Goal: Task Accomplishment & Management: Manage account settings

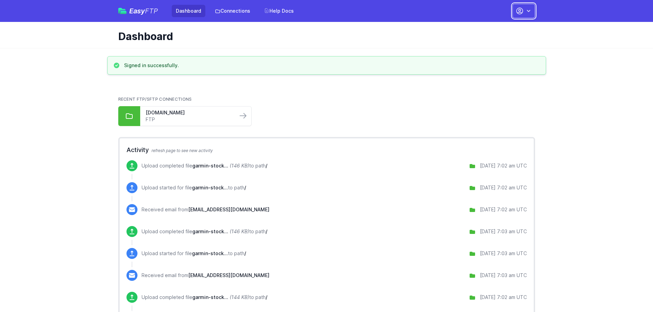
click at [525, 12] on button "button" at bounding box center [524, 11] width 23 height 14
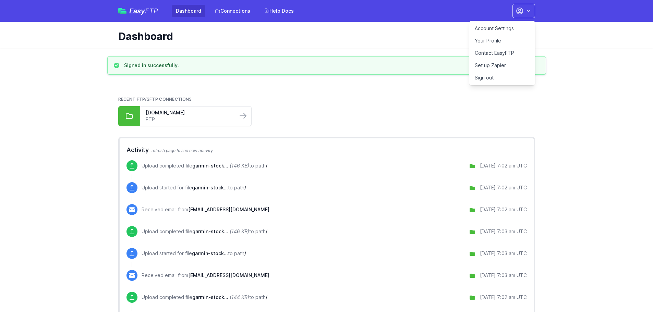
click at [484, 40] on link "Your Profile" at bounding box center [503, 41] width 66 height 12
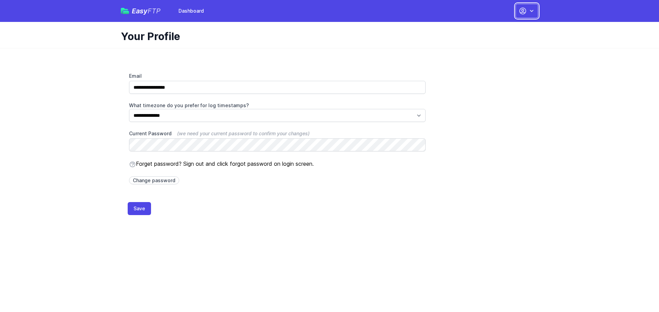
click at [530, 14] on icon "button" at bounding box center [531, 11] width 7 height 7
click at [491, 27] on link "Dashboard" at bounding box center [505, 28] width 66 height 12
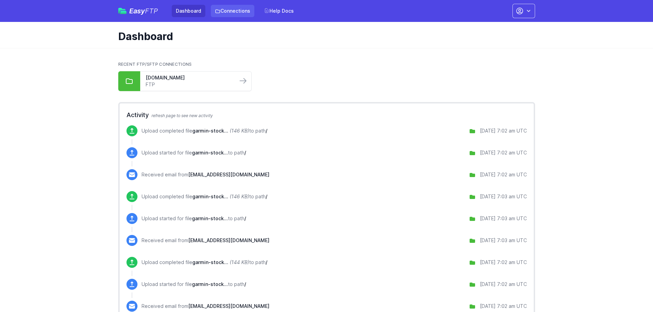
click at [237, 14] on link "Connections" at bounding box center [233, 11] width 44 height 12
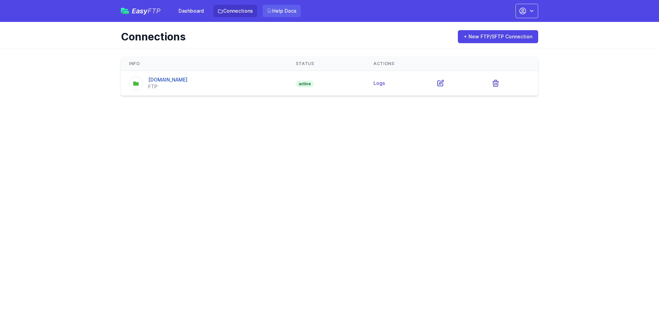
click at [283, 12] on link "Help Docs" at bounding box center [281, 11] width 38 height 12
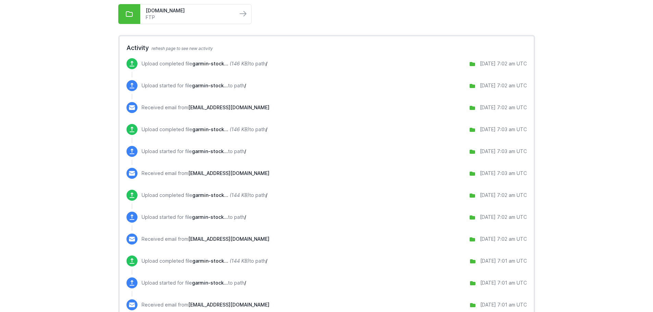
scroll to position [24, 0]
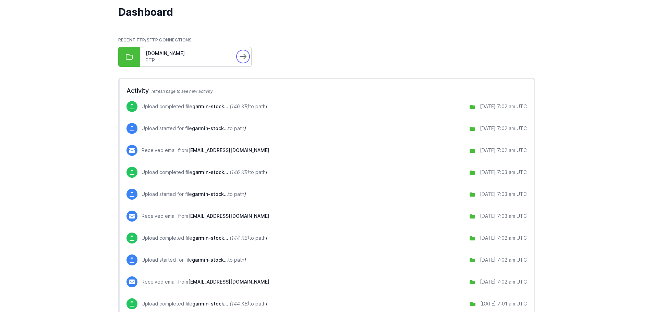
click at [242, 60] on icon at bounding box center [243, 56] width 8 height 8
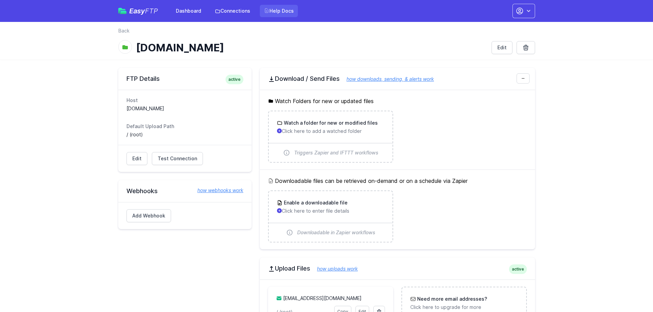
click at [288, 11] on link "Help Docs" at bounding box center [279, 11] width 38 height 12
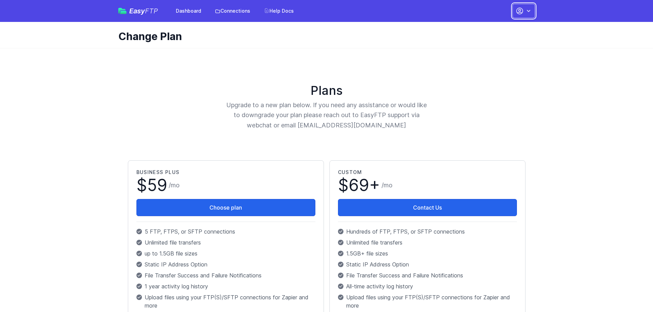
click at [524, 13] on button "button" at bounding box center [524, 11] width 23 height 14
click at [190, 10] on link "Dashboard" at bounding box center [189, 11] width 34 height 12
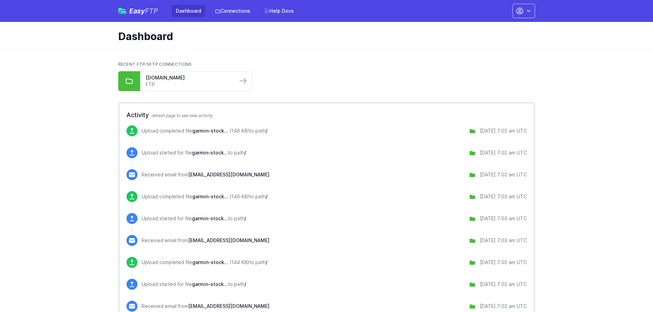
click at [140, 12] on span "Easy FTP" at bounding box center [143, 11] width 29 height 7
click at [231, 12] on link "Connections" at bounding box center [233, 11] width 44 height 12
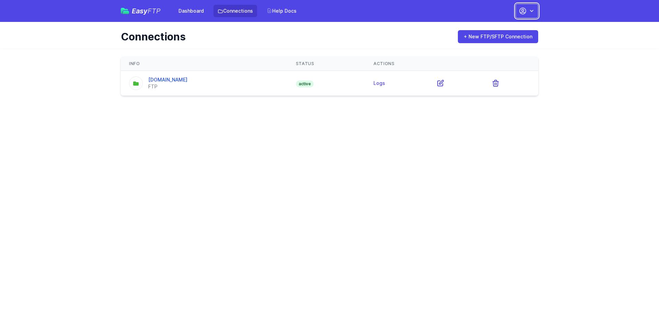
click at [521, 14] on icon "button" at bounding box center [522, 11] width 6 height 6
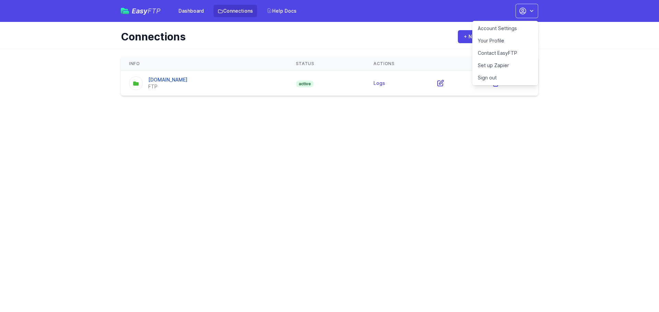
click at [485, 41] on link "Your Profile" at bounding box center [505, 41] width 66 height 12
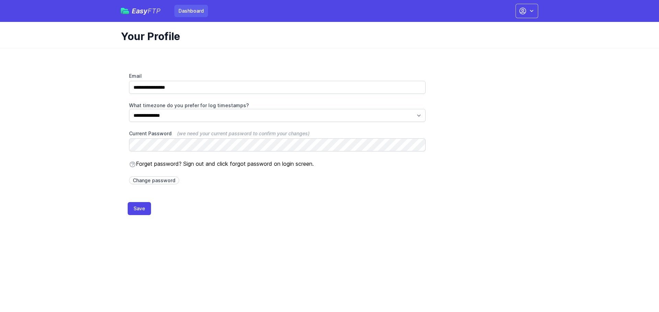
click at [191, 11] on link "Dashboard" at bounding box center [191, 11] width 34 height 12
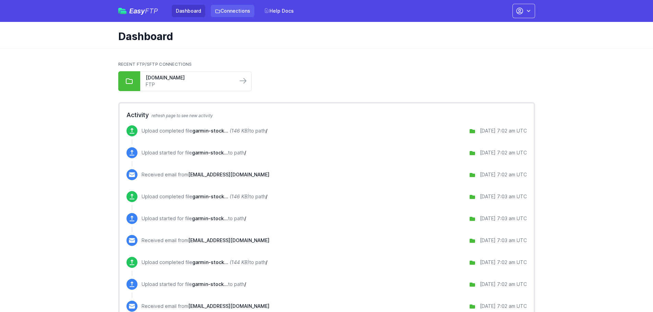
click at [233, 14] on link "Connections" at bounding box center [233, 11] width 44 height 12
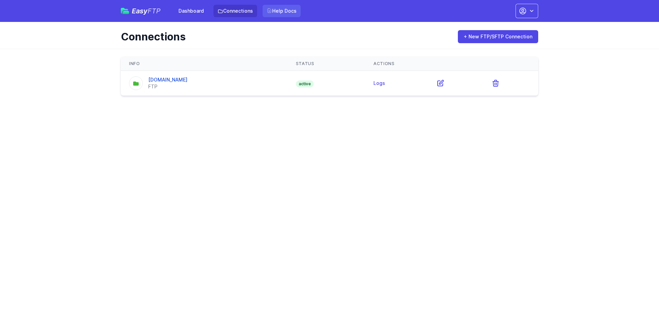
click at [276, 12] on link "Help Docs" at bounding box center [281, 11] width 38 height 12
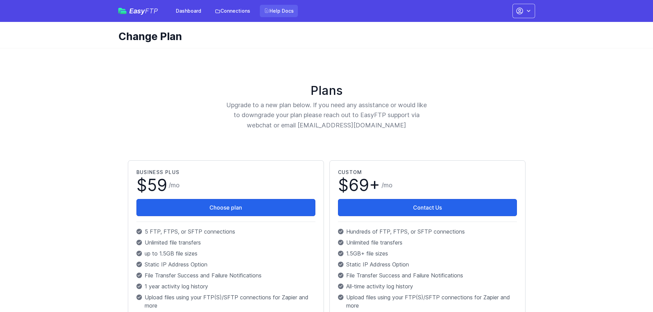
click at [277, 13] on link "Help Docs" at bounding box center [279, 11] width 38 height 12
click at [519, 17] on button "button" at bounding box center [524, 11] width 23 height 14
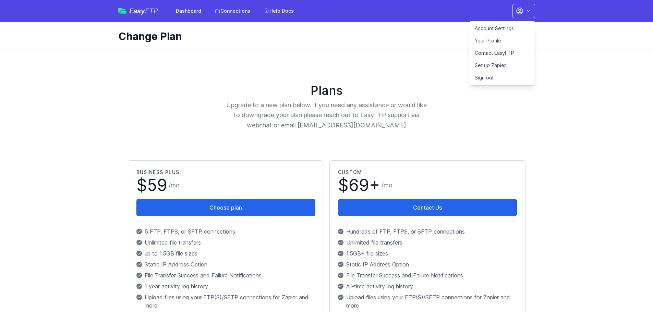
click at [502, 75] on link "Sign out" at bounding box center [503, 78] width 66 height 12
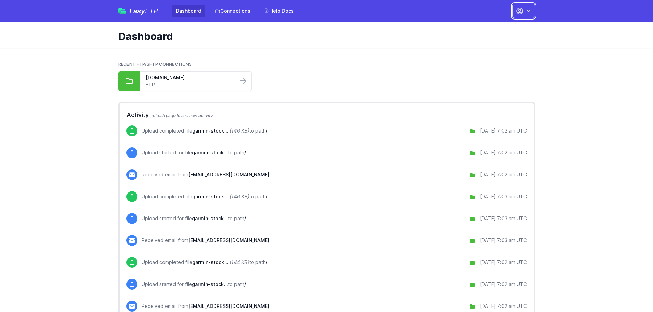
click at [521, 12] on icon "button" at bounding box center [520, 11] width 8 height 8
click at [488, 27] on link "Account Settings" at bounding box center [503, 28] width 66 height 12
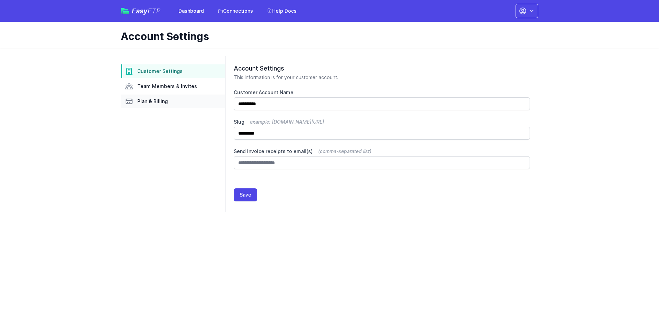
click at [164, 101] on span "Plan & Billing" at bounding box center [152, 101] width 31 height 7
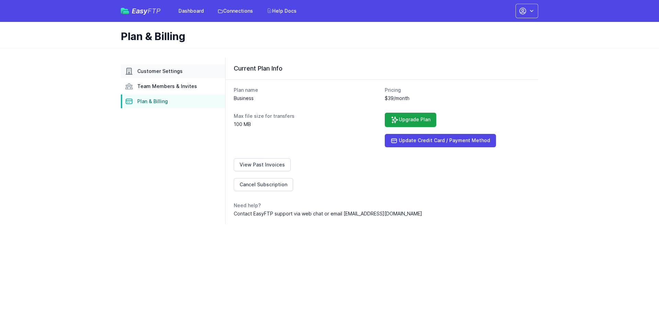
click at [156, 73] on span "Customer Settings" at bounding box center [159, 71] width 45 height 7
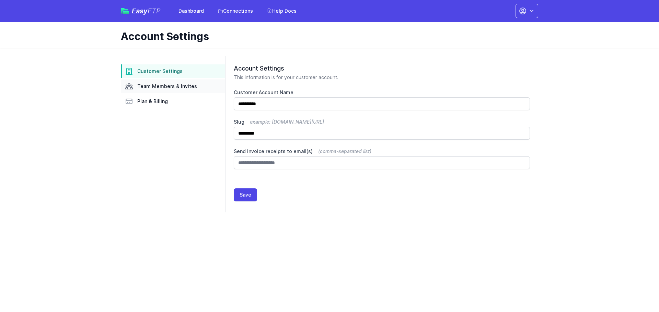
click at [153, 84] on span "Team Members & Invites" at bounding box center [167, 86] width 60 height 7
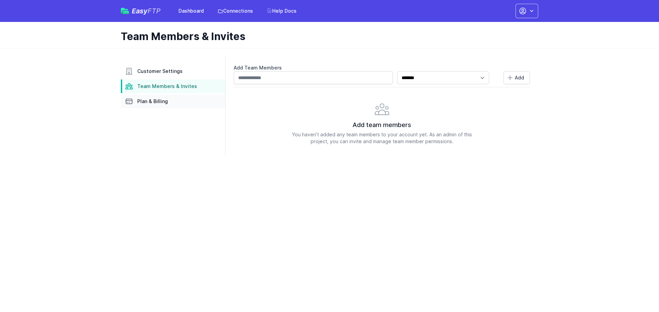
click at [152, 102] on span "Plan & Billing" at bounding box center [152, 101] width 31 height 7
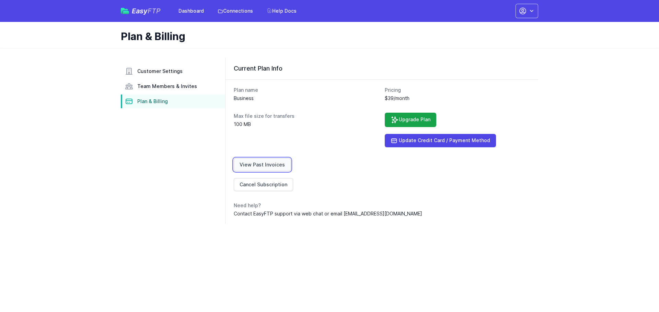
click at [250, 167] on link "View Past Invoices" at bounding box center [262, 164] width 57 height 13
